Goal: Task Accomplishment & Management: Manage account settings

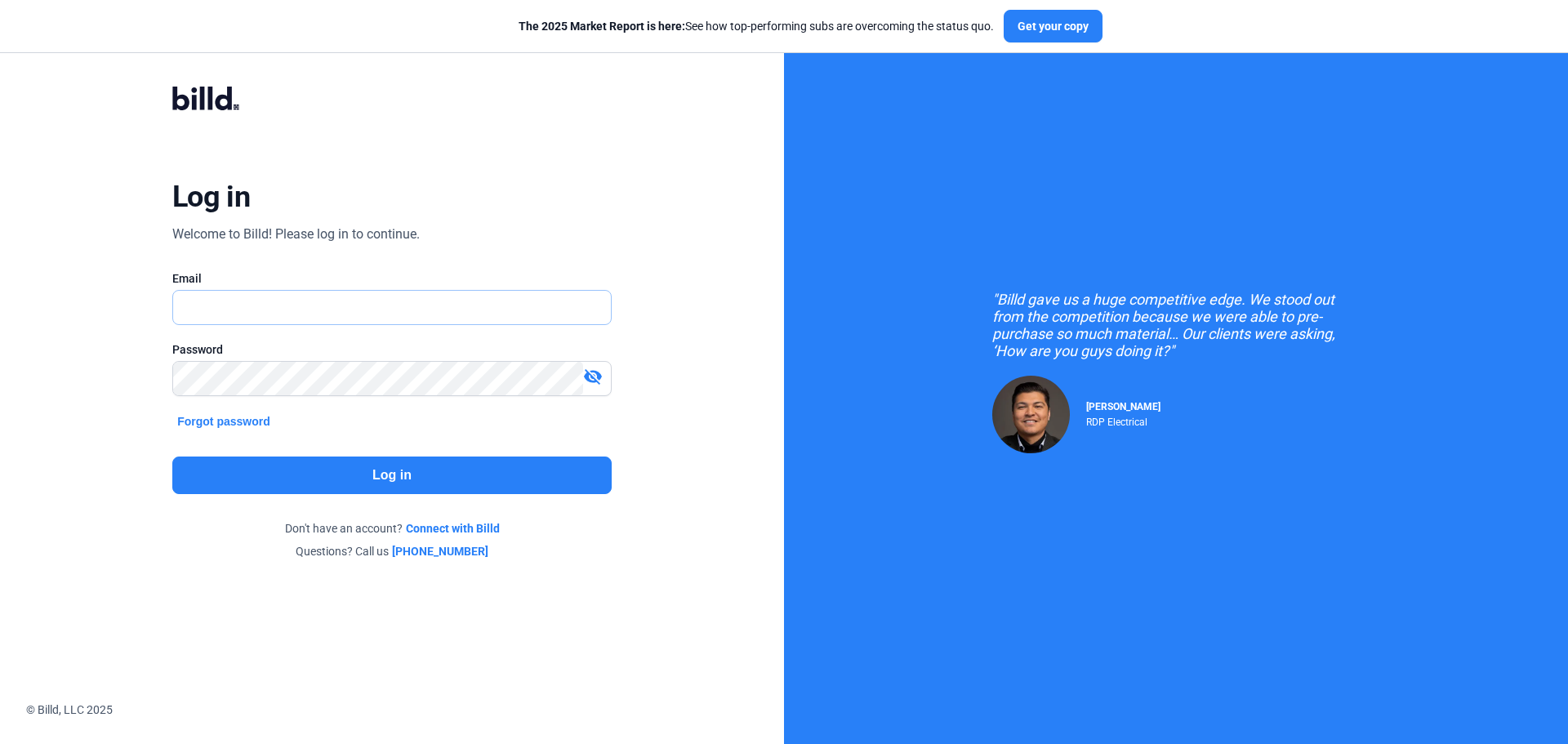
type input "[EMAIL_ADDRESS][DOMAIN_NAME]"
click at [468, 467] on button "Log in" at bounding box center [392, 475] width 439 height 38
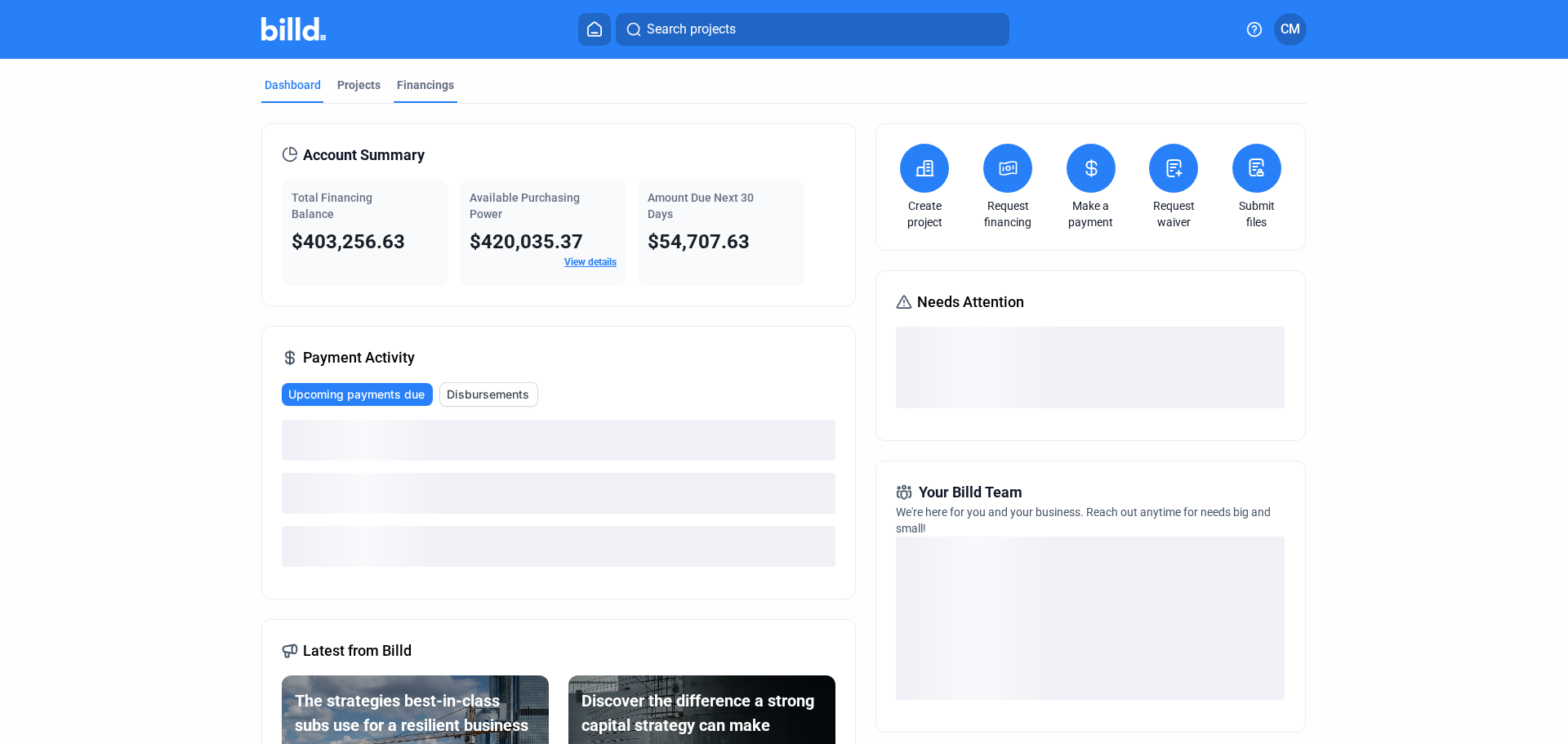
click at [433, 83] on div "Financings" at bounding box center [425, 84] width 57 height 16
